Goal: Task Accomplishment & Management: Use online tool/utility

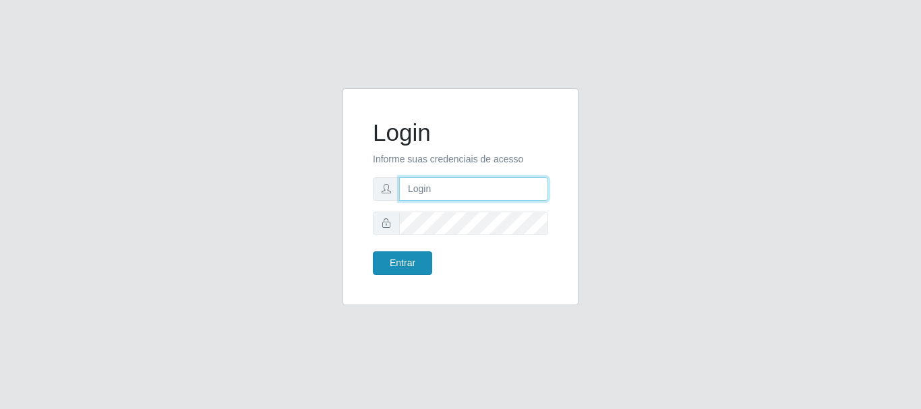
type input "[PERSON_NAME]"
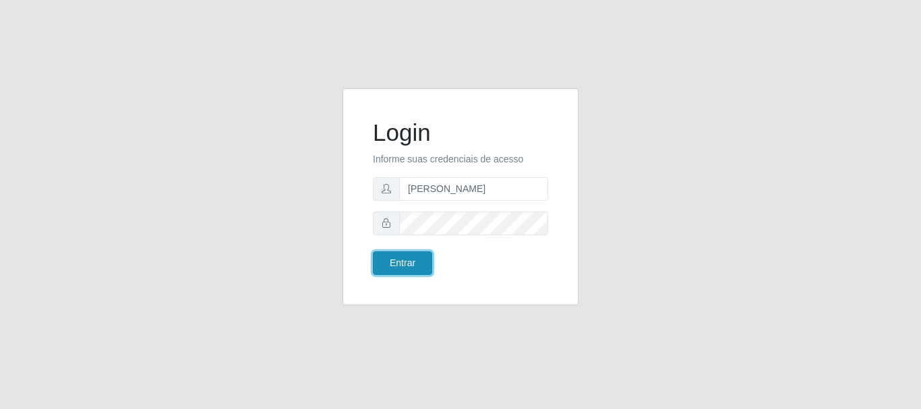
click at [390, 268] on button "Entrar" at bounding box center [402, 263] width 59 height 24
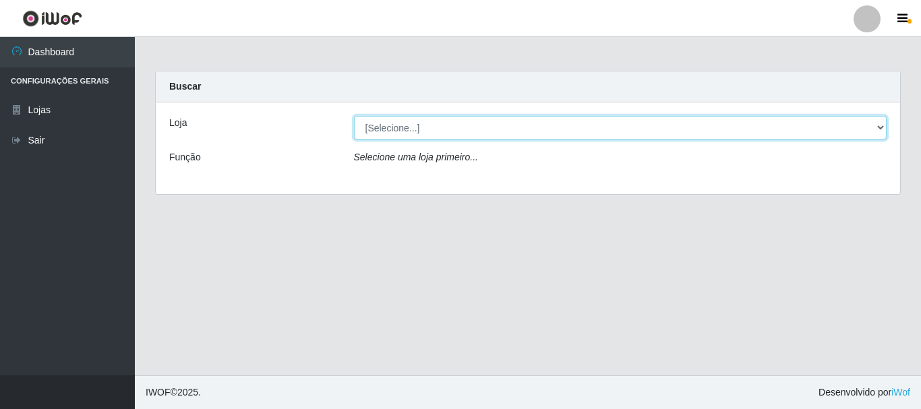
click at [394, 123] on select "[Selecione...] Bemais Supermercados - [GEOGRAPHIC_DATA]" at bounding box center [620, 128] width 533 height 24
select select "249"
click at [354, 116] on select "[Selecione...] Bemais Supermercados - [GEOGRAPHIC_DATA]" at bounding box center [620, 128] width 533 height 24
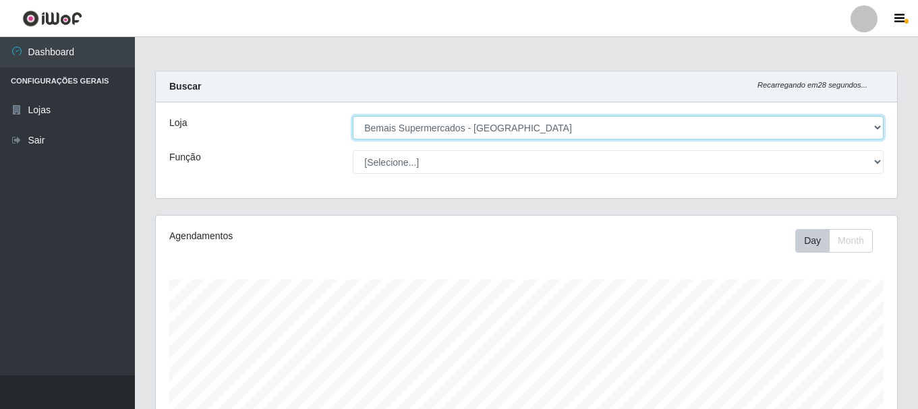
scroll to position [280, 741]
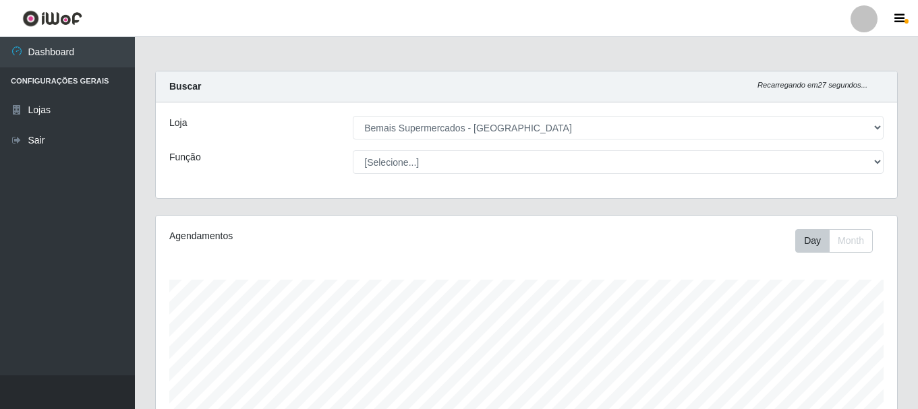
click at [276, 172] on div "Função" at bounding box center [250, 162] width 183 height 24
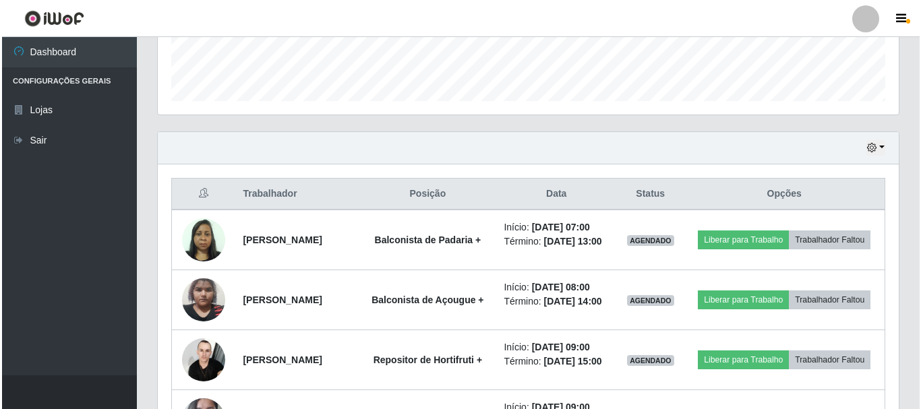
scroll to position [405, 0]
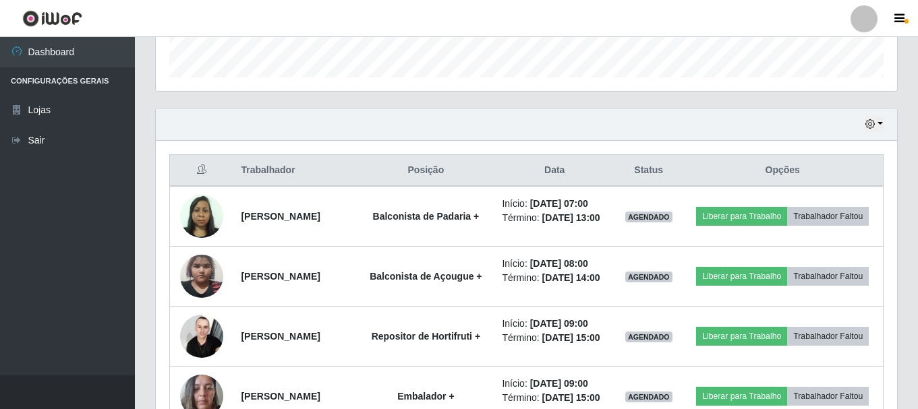
click at [330, 111] on div "Hoje 1 dia 3 dias 1 Semana Não encerrados" at bounding box center [526, 125] width 741 height 32
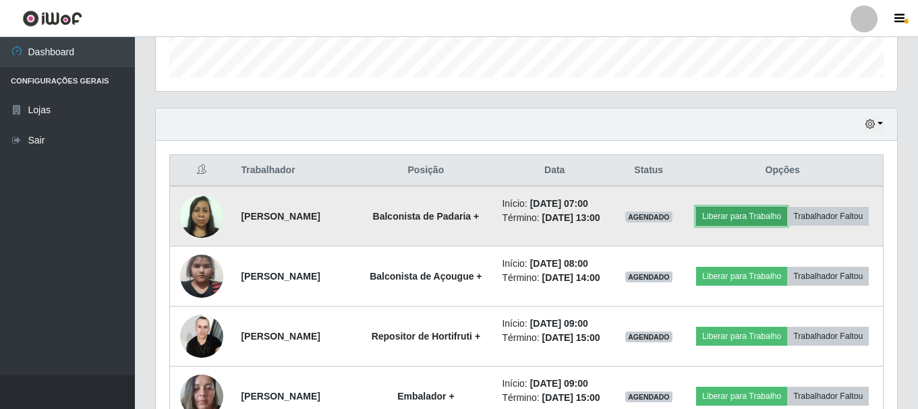
click at [748, 210] on button "Liberar para Trabalho" at bounding box center [741, 216] width 91 height 19
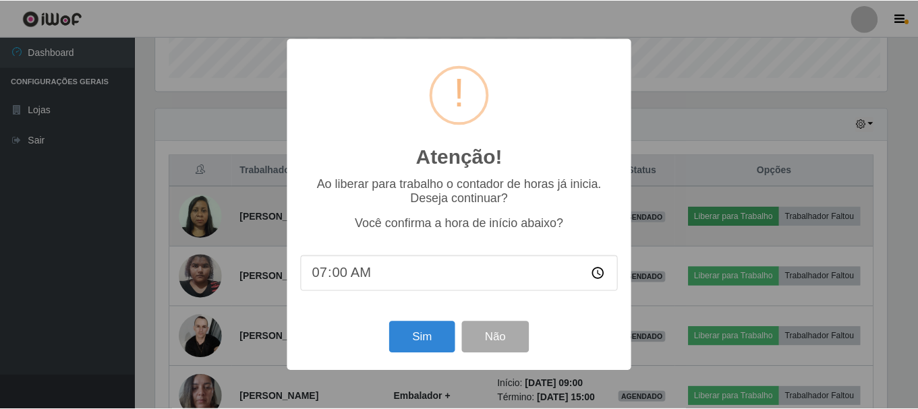
scroll to position [280, 734]
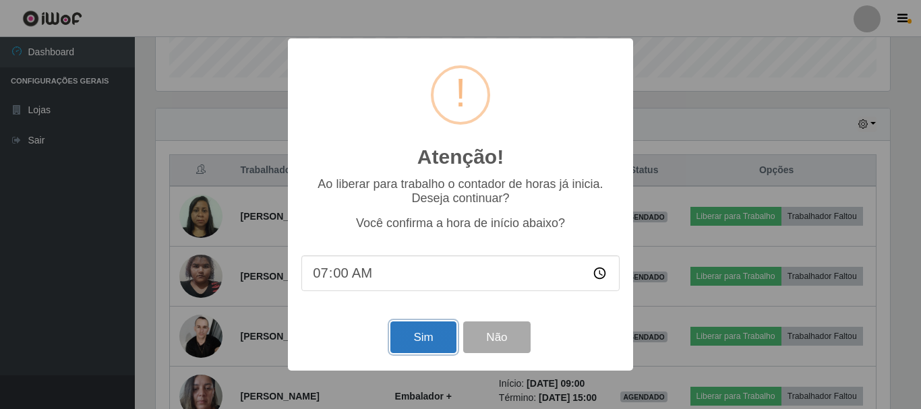
click at [423, 336] on button "Sim" at bounding box center [422, 338] width 65 height 32
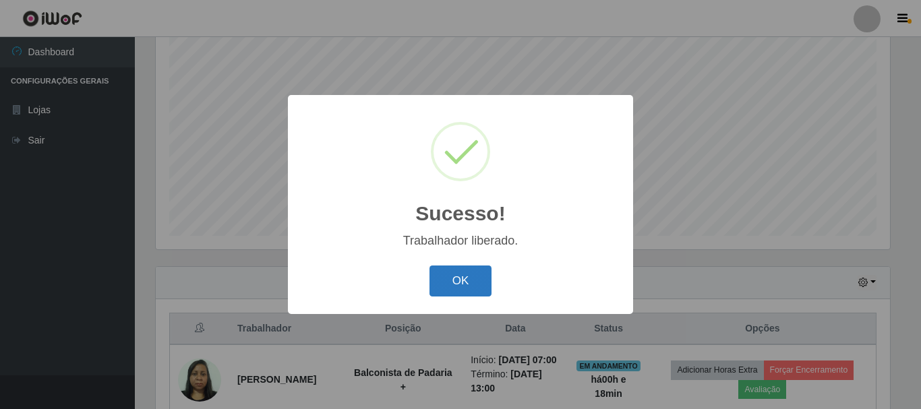
click at [440, 283] on button "OK" at bounding box center [460, 282] width 63 height 32
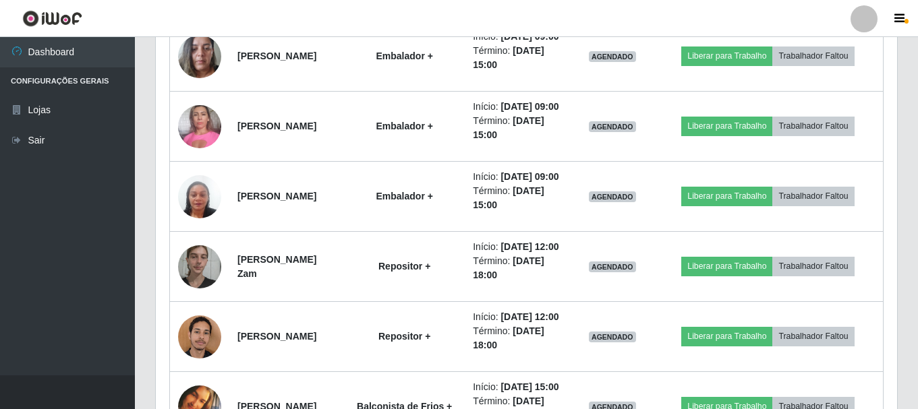
scroll to position [786, 0]
